Goal: Navigation & Orientation: Go to known website

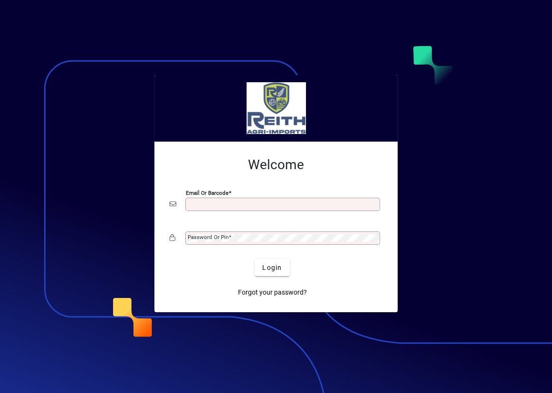
click at [211, 203] on input "Email or Barcode" at bounding box center [284, 205] width 192 height 8
type input "**********"
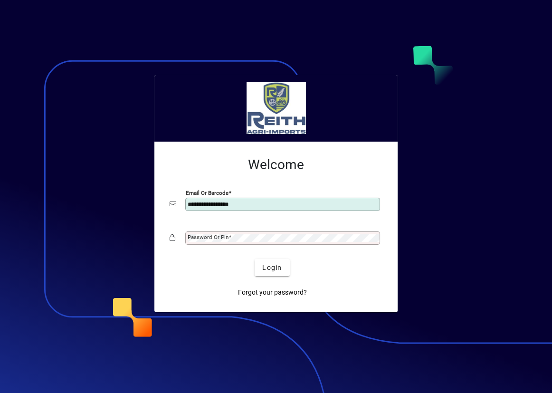
click at [202, 238] on mat-label "Password or Pin" at bounding box center [208, 237] width 41 height 7
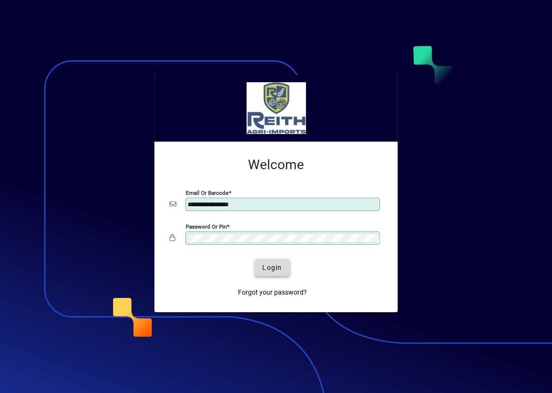
click at [278, 267] on span "Login" at bounding box center [271, 268] width 19 height 10
